Goal: Obtain resource: Download file/media

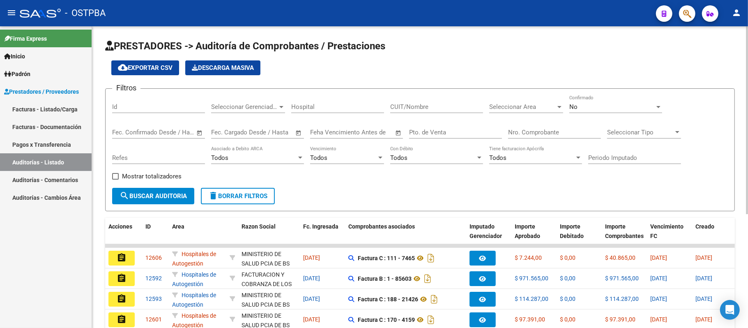
click at [543, 136] on input "Nro. Comprobante" at bounding box center [554, 132] width 93 height 7
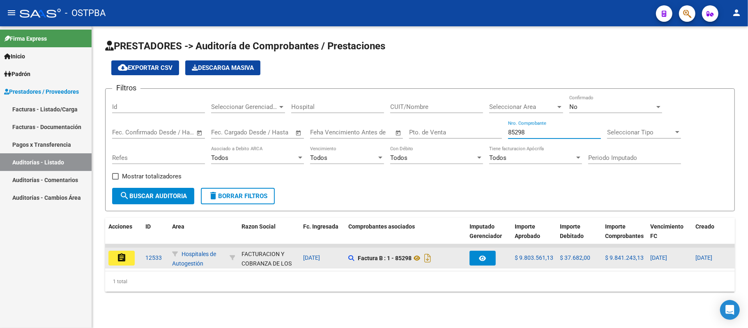
type input "85298"
click at [127, 255] on button "assignment" at bounding box center [121, 258] width 26 height 15
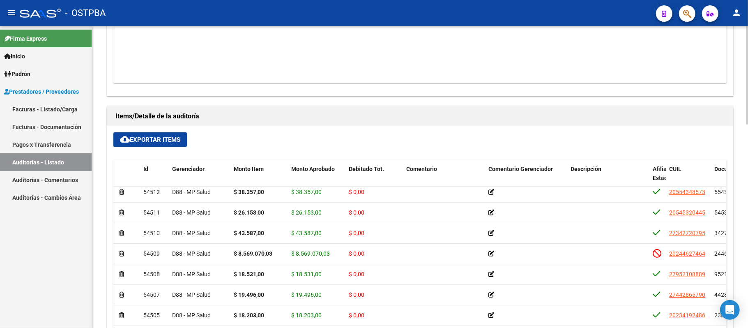
scroll to position [95, 0]
click at [152, 137] on span "cloud_download Exportar Items" at bounding box center [150, 139] width 60 height 7
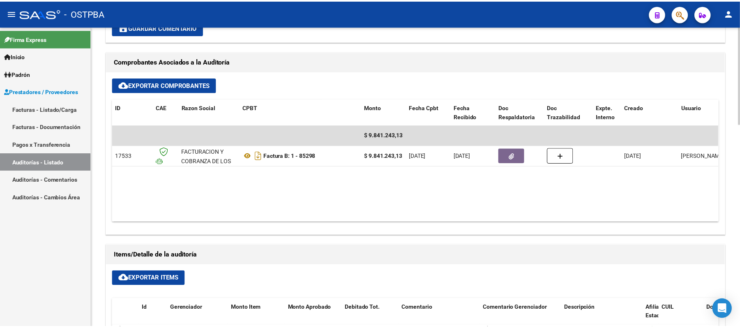
scroll to position [353, 0]
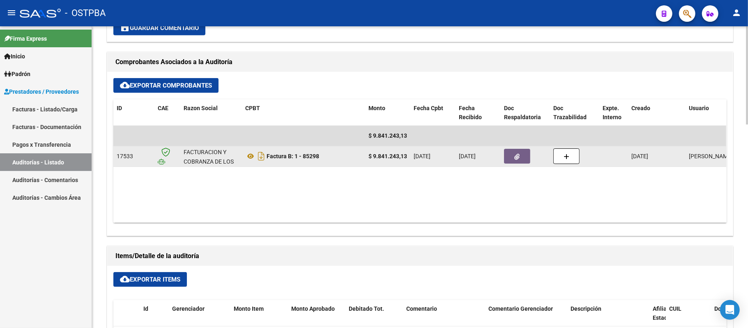
click at [517, 154] on icon "button" at bounding box center [517, 157] width 5 height 6
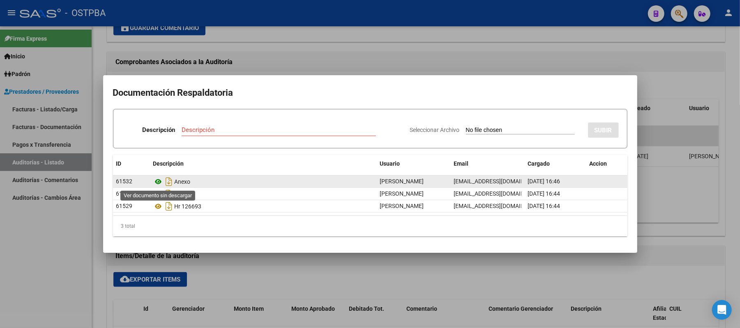
click at [159, 180] on icon at bounding box center [158, 182] width 11 height 10
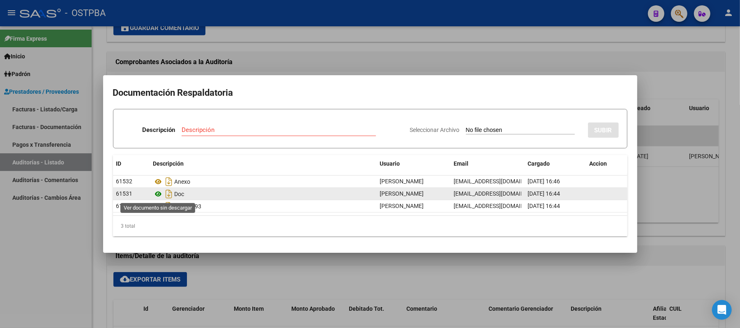
click at [163, 193] on icon at bounding box center [158, 194] width 11 height 10
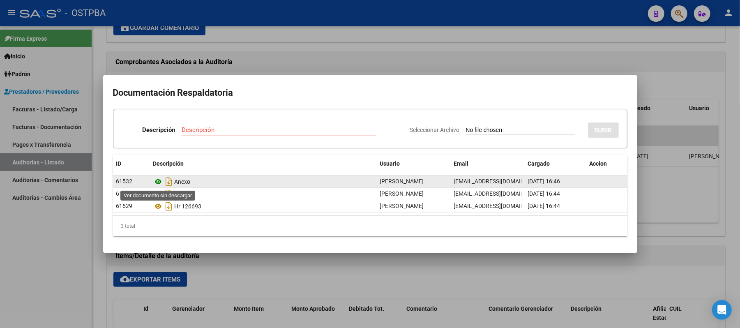
click at [159, 182] on icon at bounding box center [158, 182] width 11 height 10
